Goal: Task Accomplishment & Management: Use online tool/utility

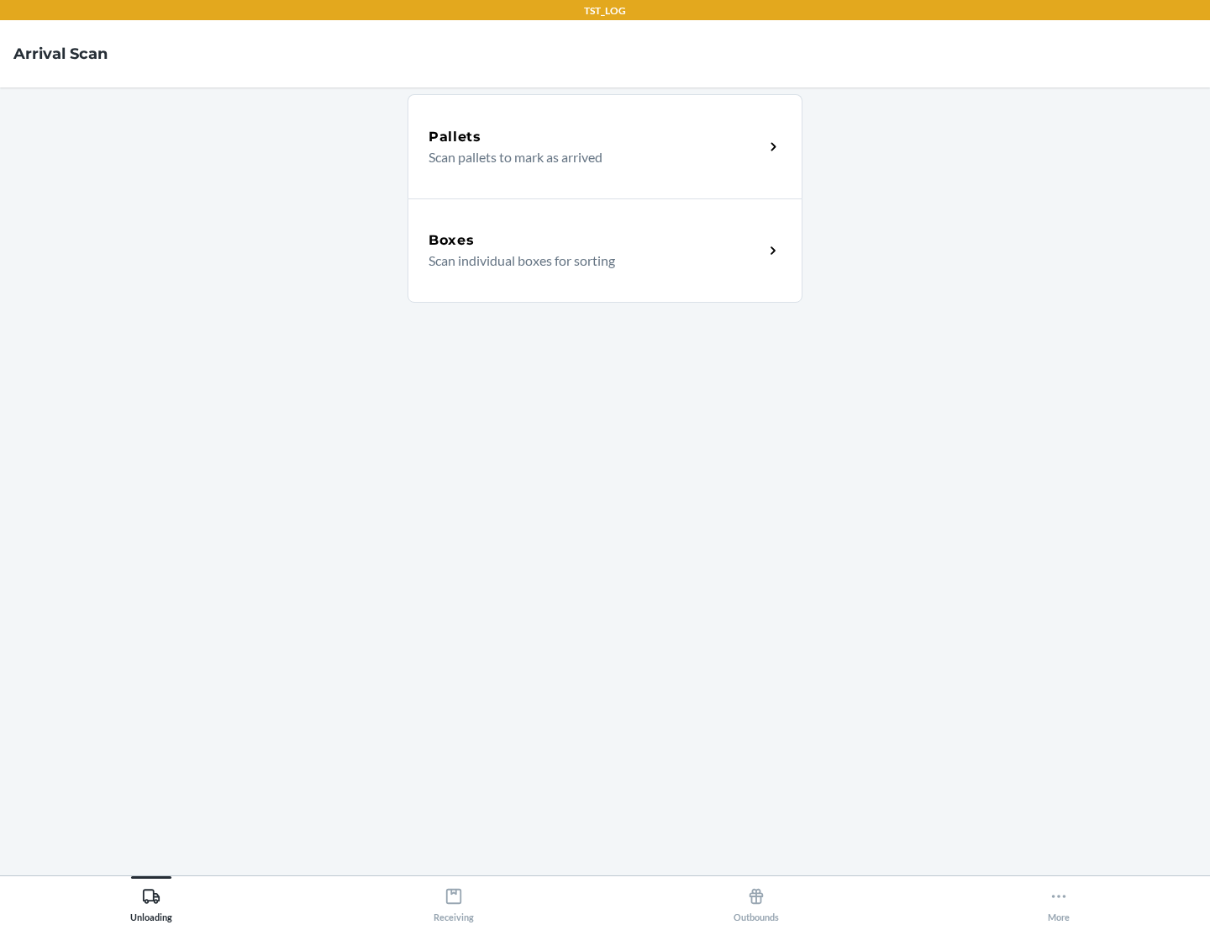
click at [596, 240] on div "Boxes" at bounding box center [596, 240] width 335 height 20
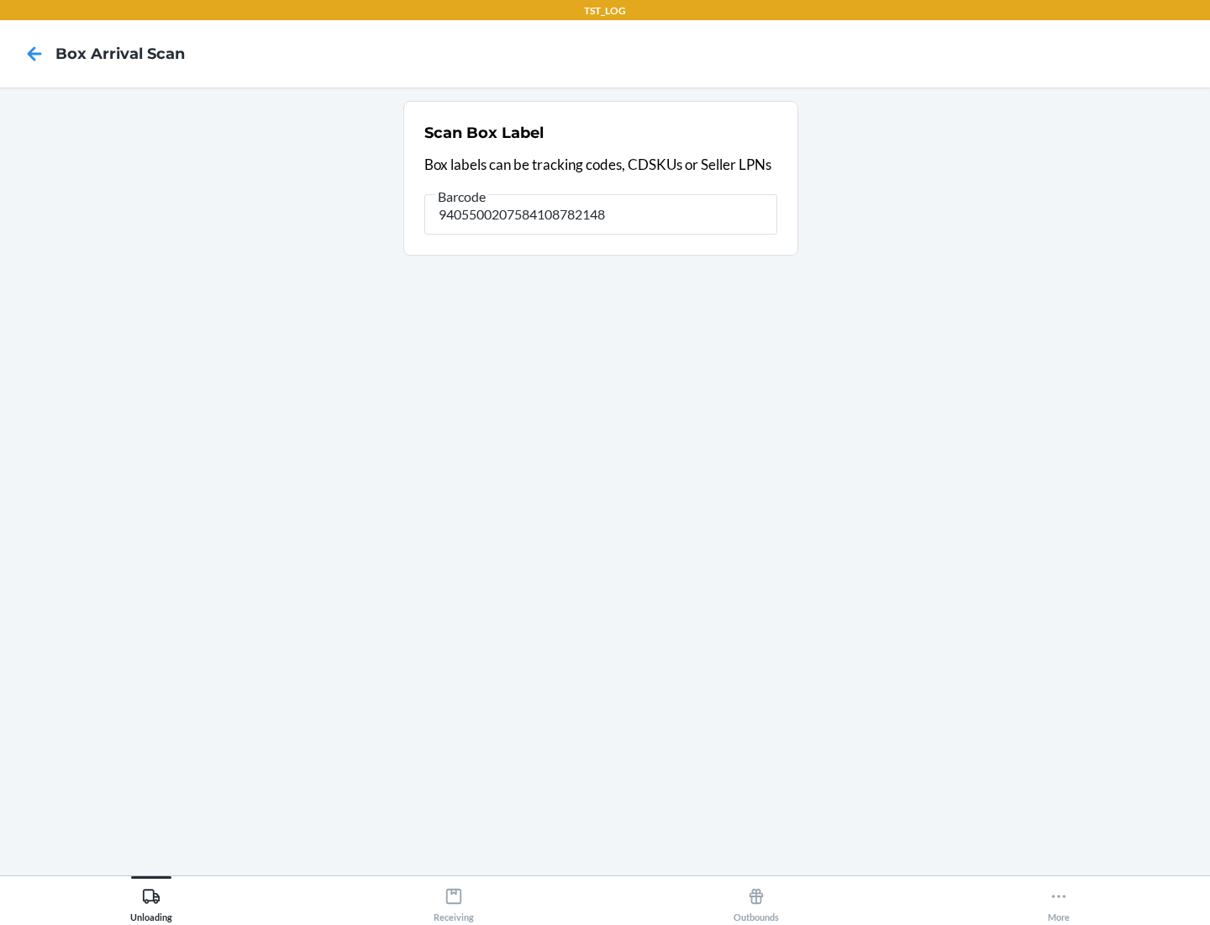
type input "9405500207584108782148"
